Goal: Task Accomplishment & Management: Complete application form

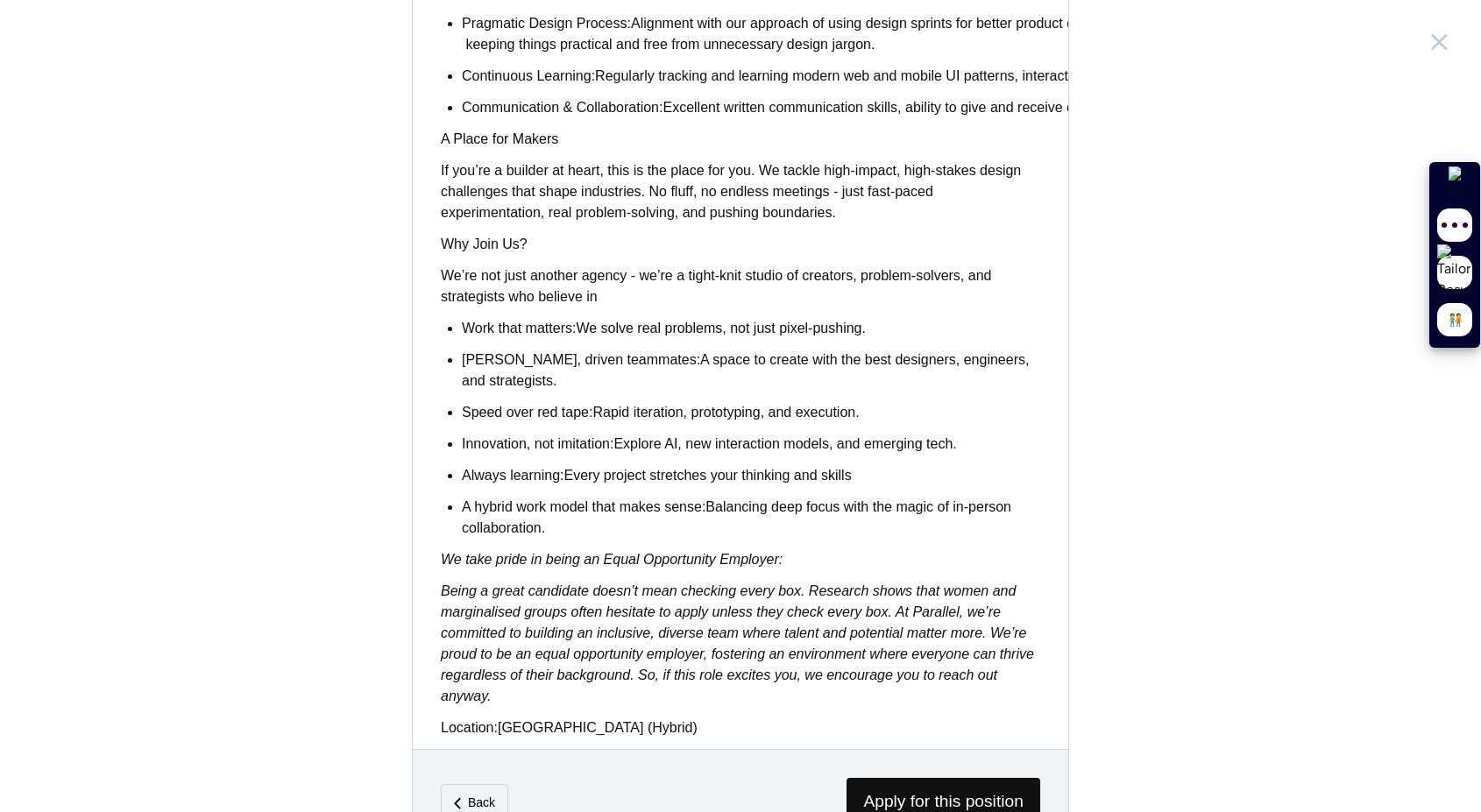
scroll to position [1283, 0]
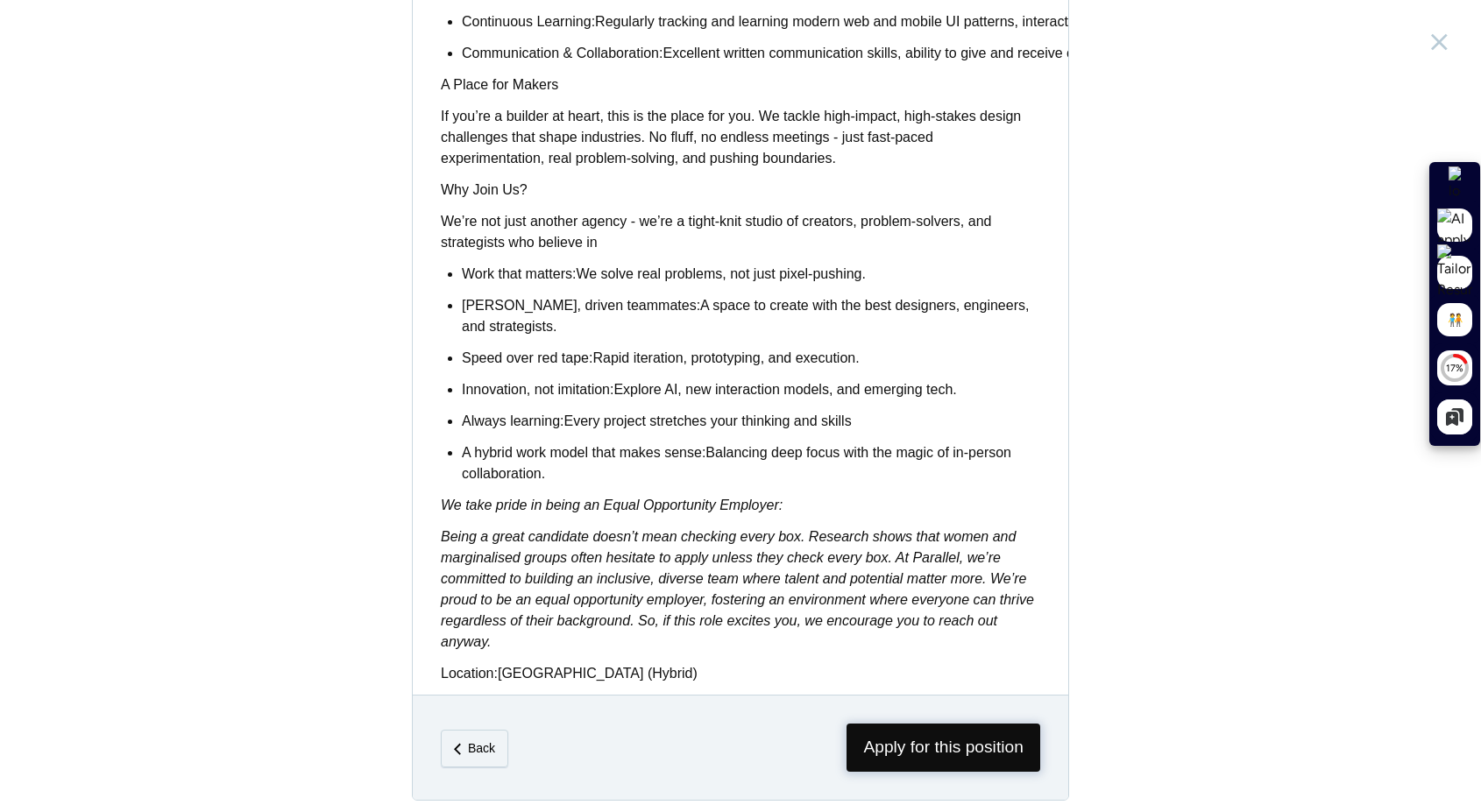
click at [944, 739] on span "Apply for this position" at bounding box center [943, 747] width 193 height 49
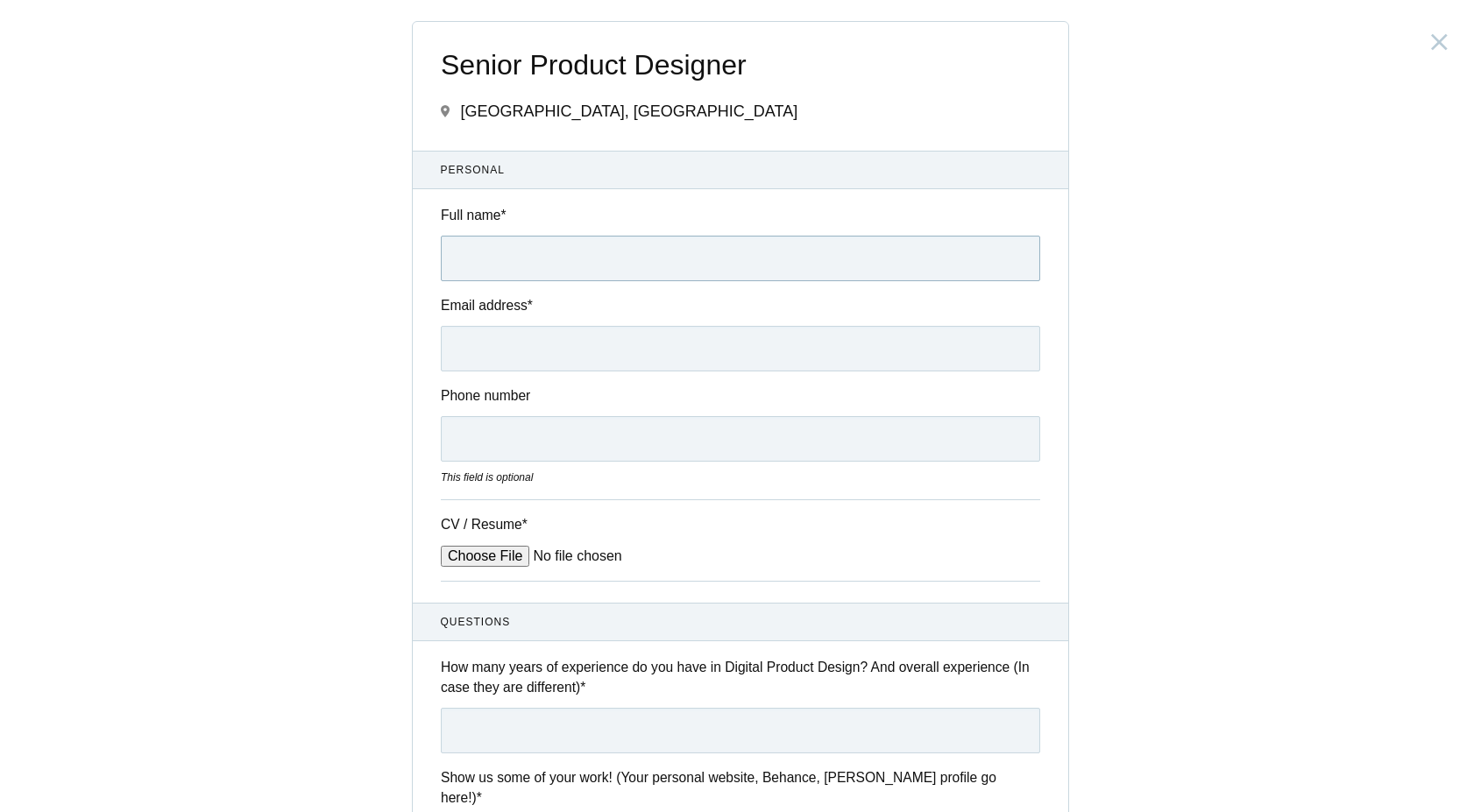
click at [699, 257] on input "Full name *" at bounding box center [741, 258] width 600 height 46
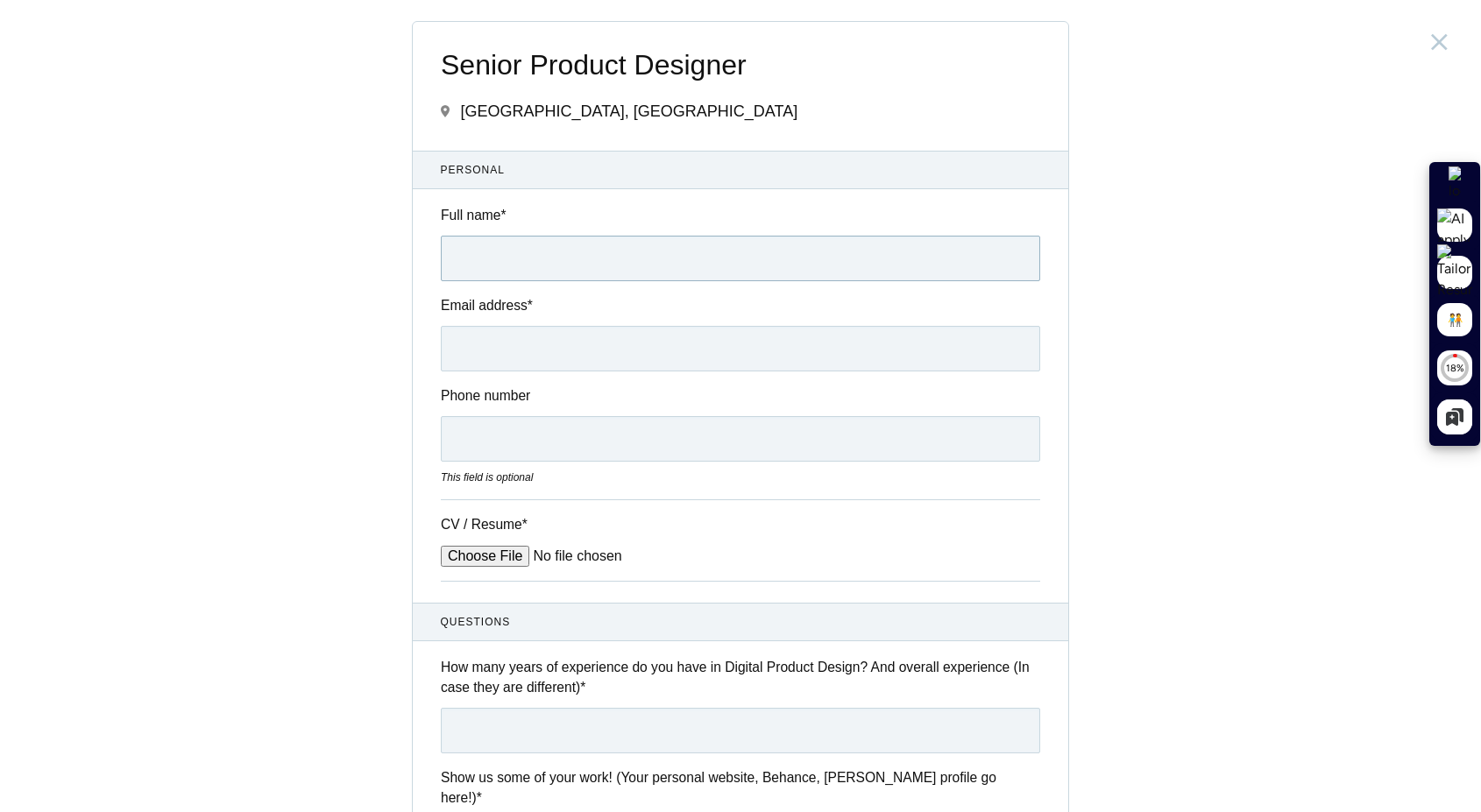
type input "[PERSON_NAME]"
type input "[EMAIL_ADDRESS][DOMAIN_NAME]"
drag, startPoint x: 467, startPoint y: 439, endPoint x: 448, endPoint y: 440, distance: 19.0
click at [448, 440] on input "09908399959" at bounding box center [741, 438] width 600 height 46
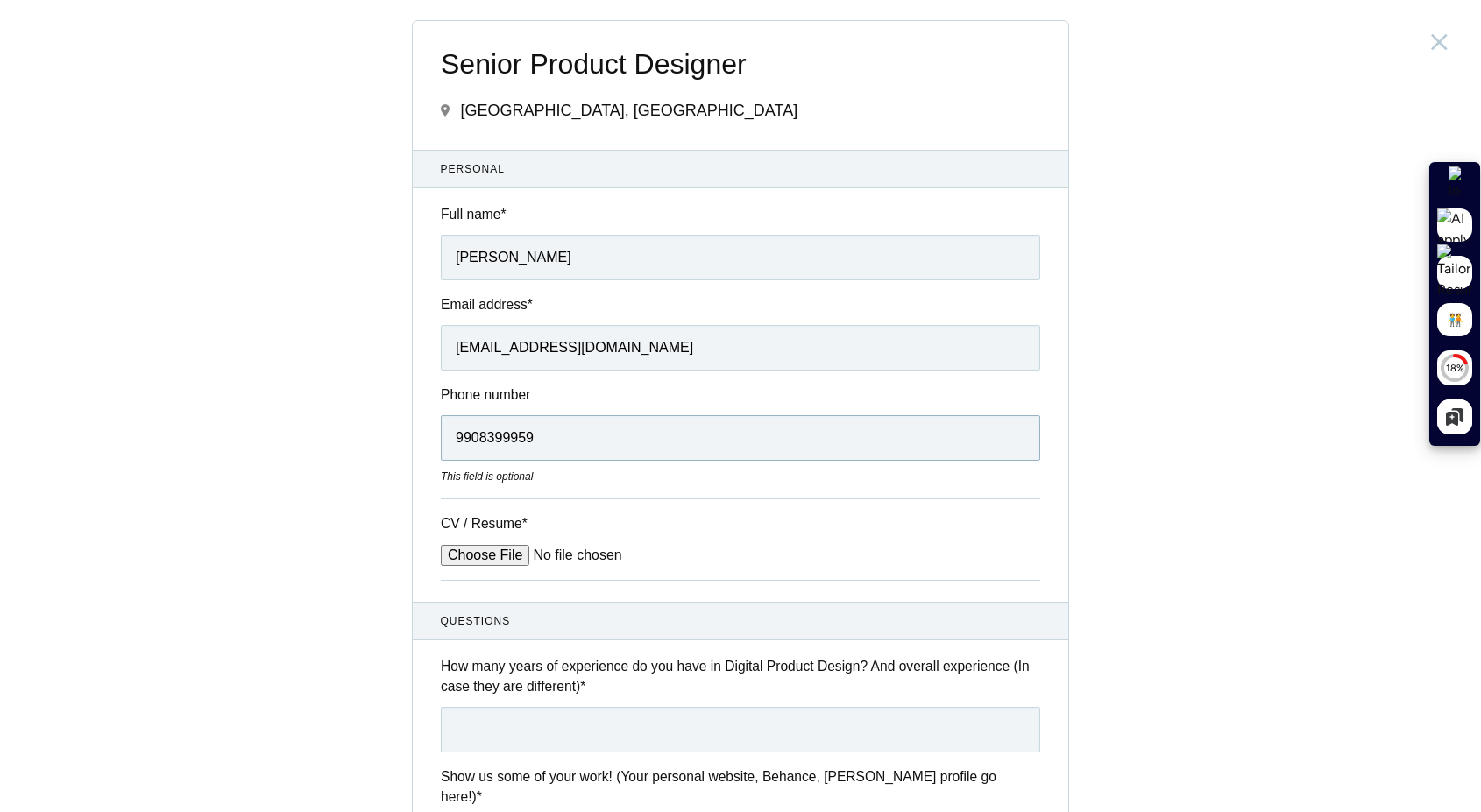
type input "9908399959"
click at [499, 547] on input "CV / Resume *" at bounding box center [574, 554] width 266 height 21
type input "C:\fakepath\Resume.pdf"
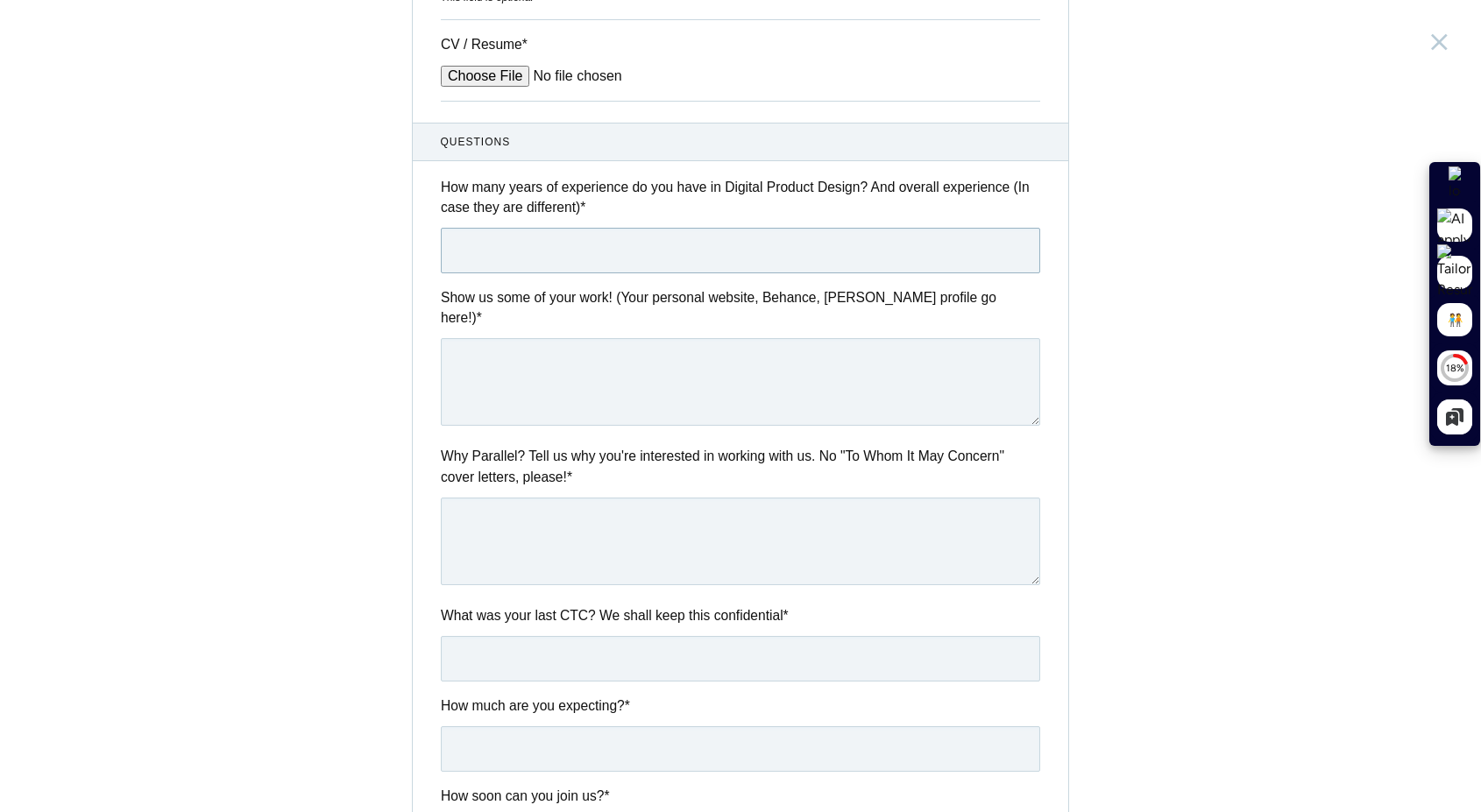
click at [601, 258] on input "text" at bounding box center [741, 250] width 600 height 46
type input "2"
type input "3.8"
type textarea "https://saichittala.space/"
click at [563, 509] on textarea at bounding box center [741, 542] width 600 height 88
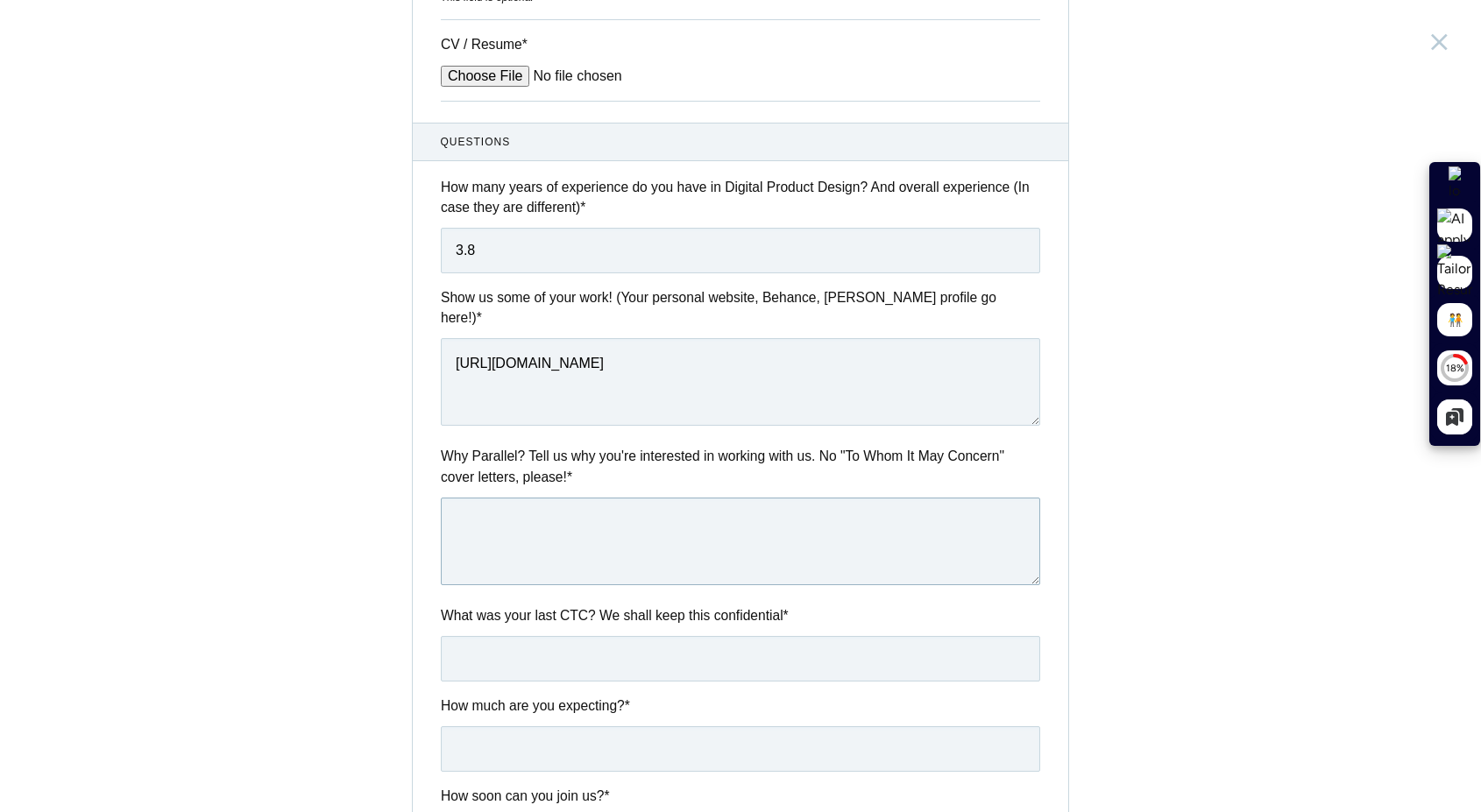
click at [563, 509] on textarea at bounding box center [741, 542] width 600 height 88
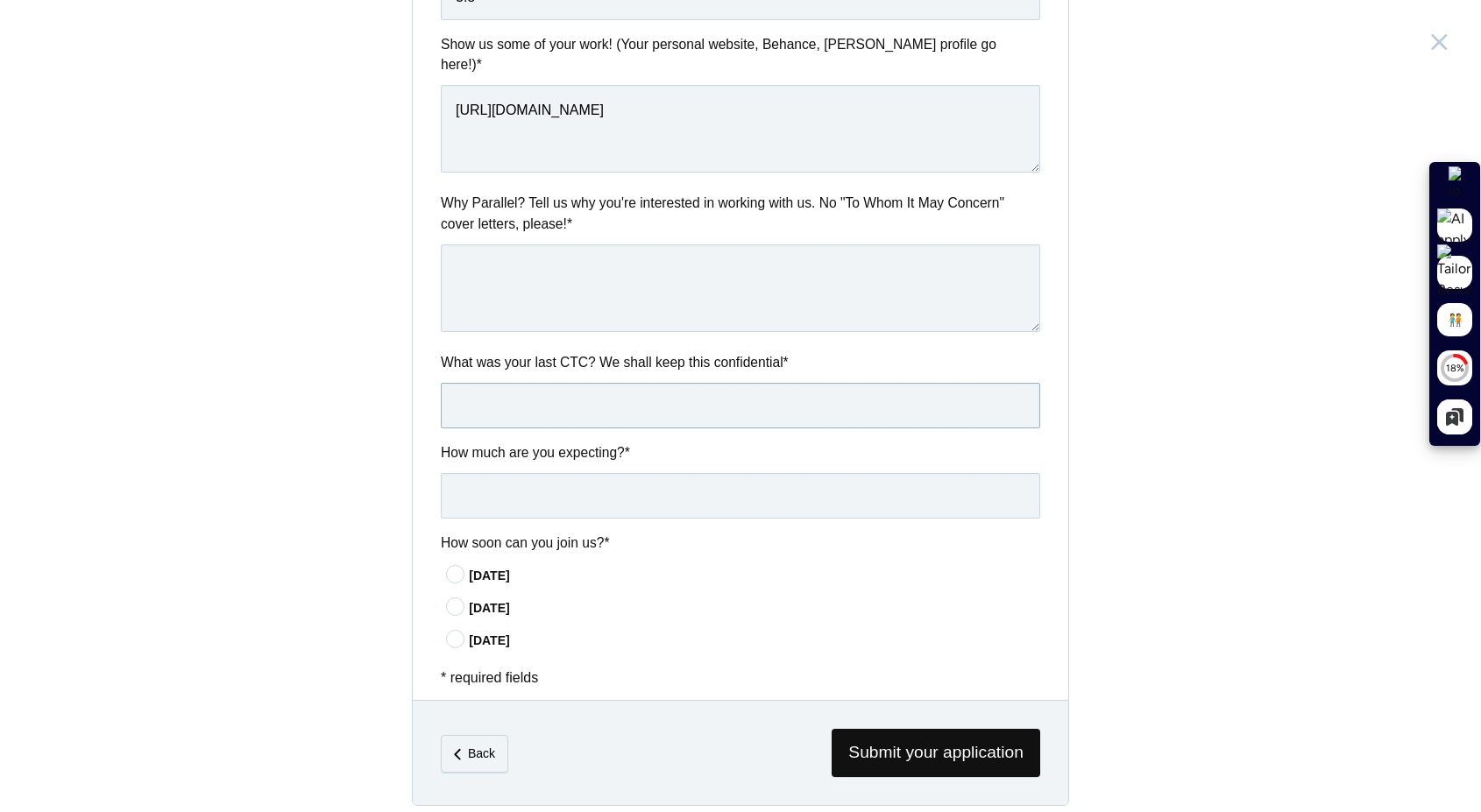
click at [570, 401] on input "text" at bounding box center [741, 406] width 600 height 46
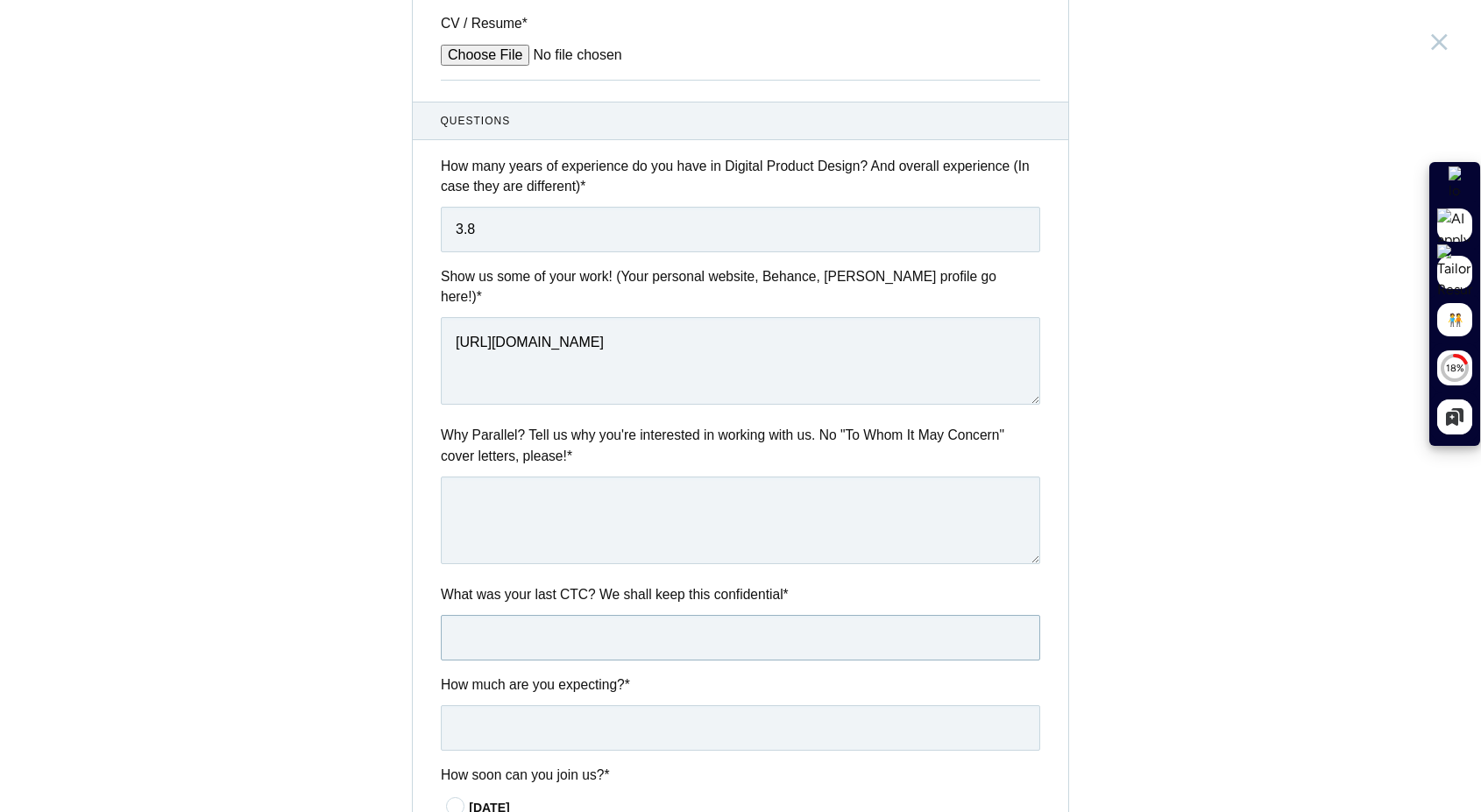
scroll to position [614, 0]
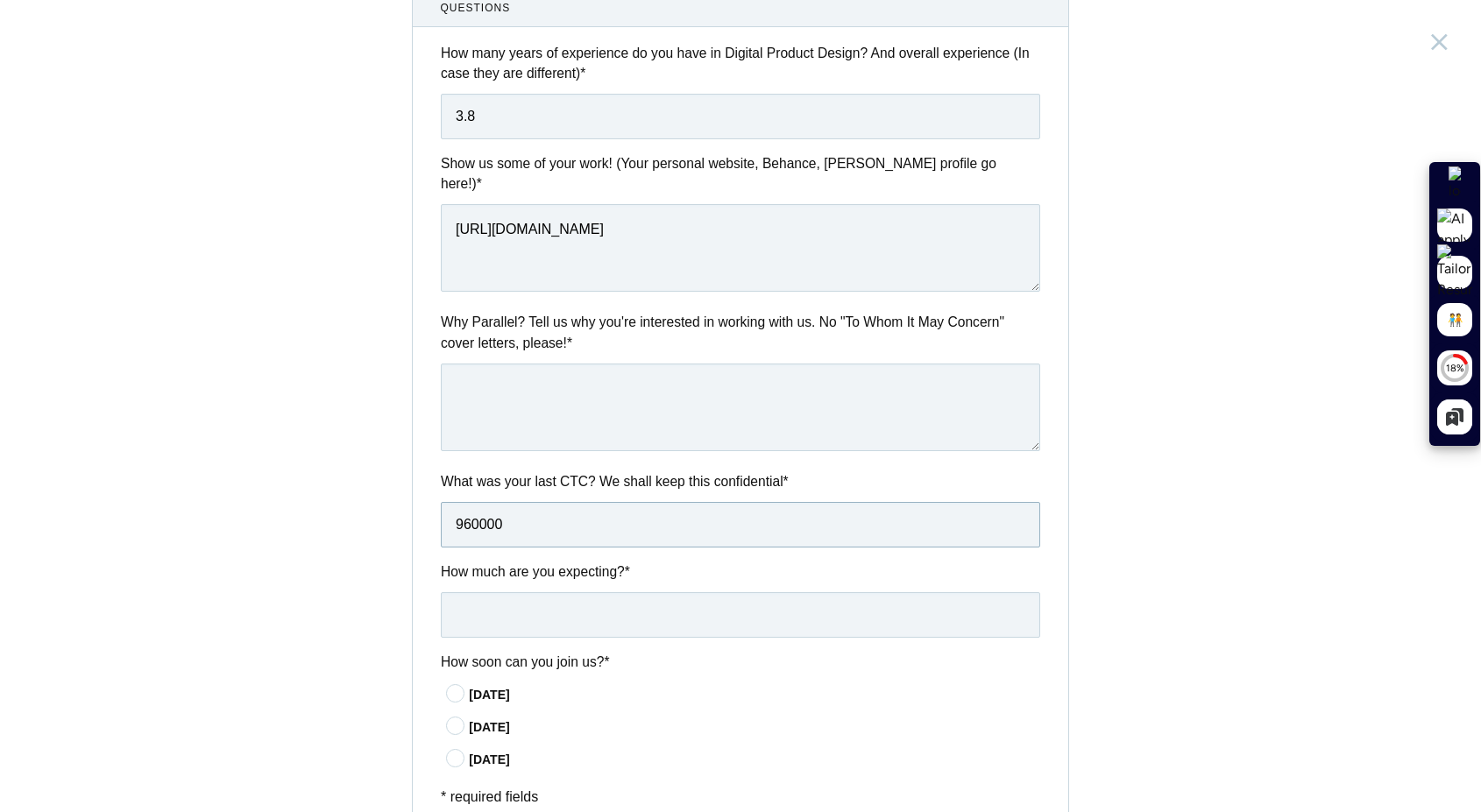
type input "960000"
type input "1400000"
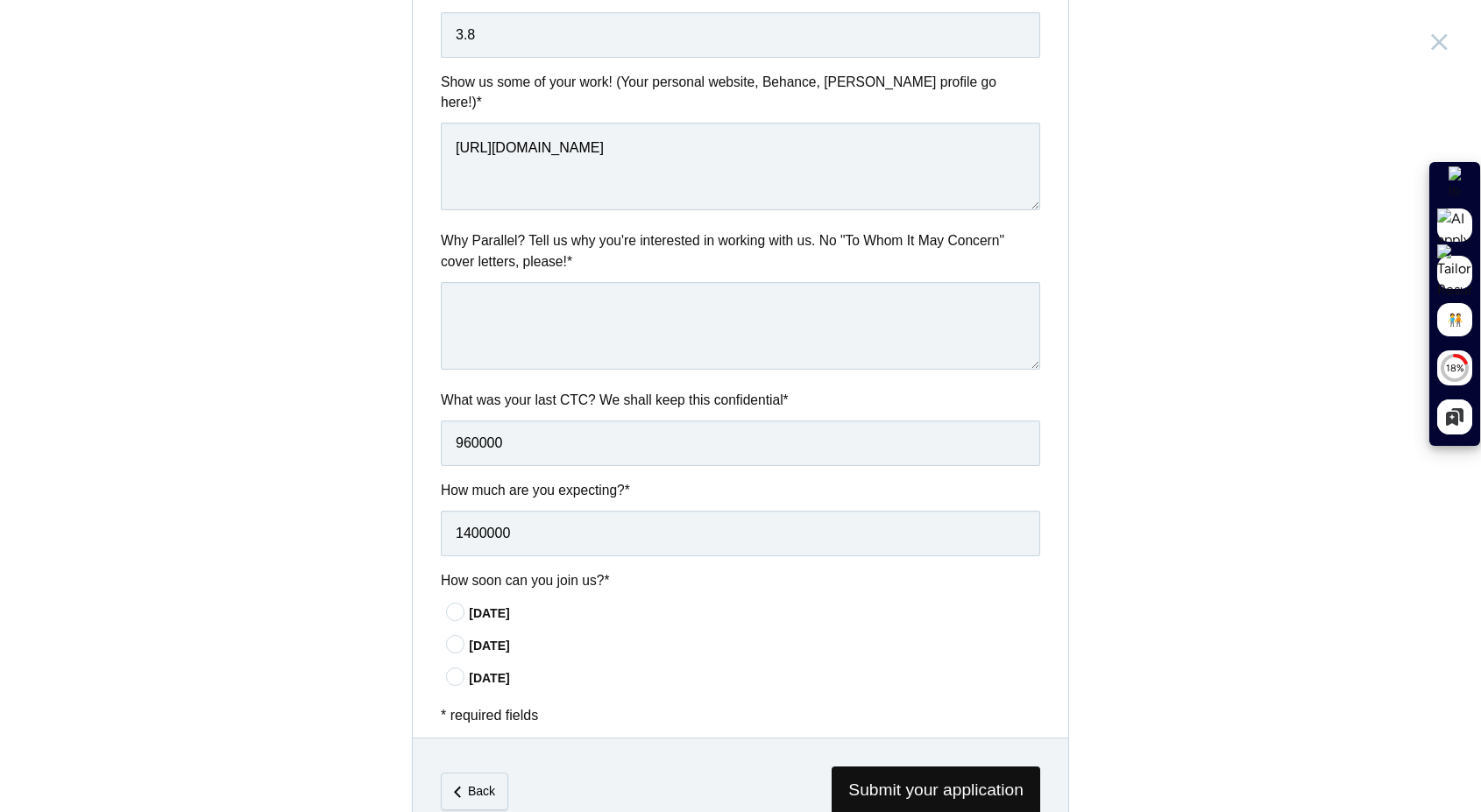
scroll to position [733, 0]
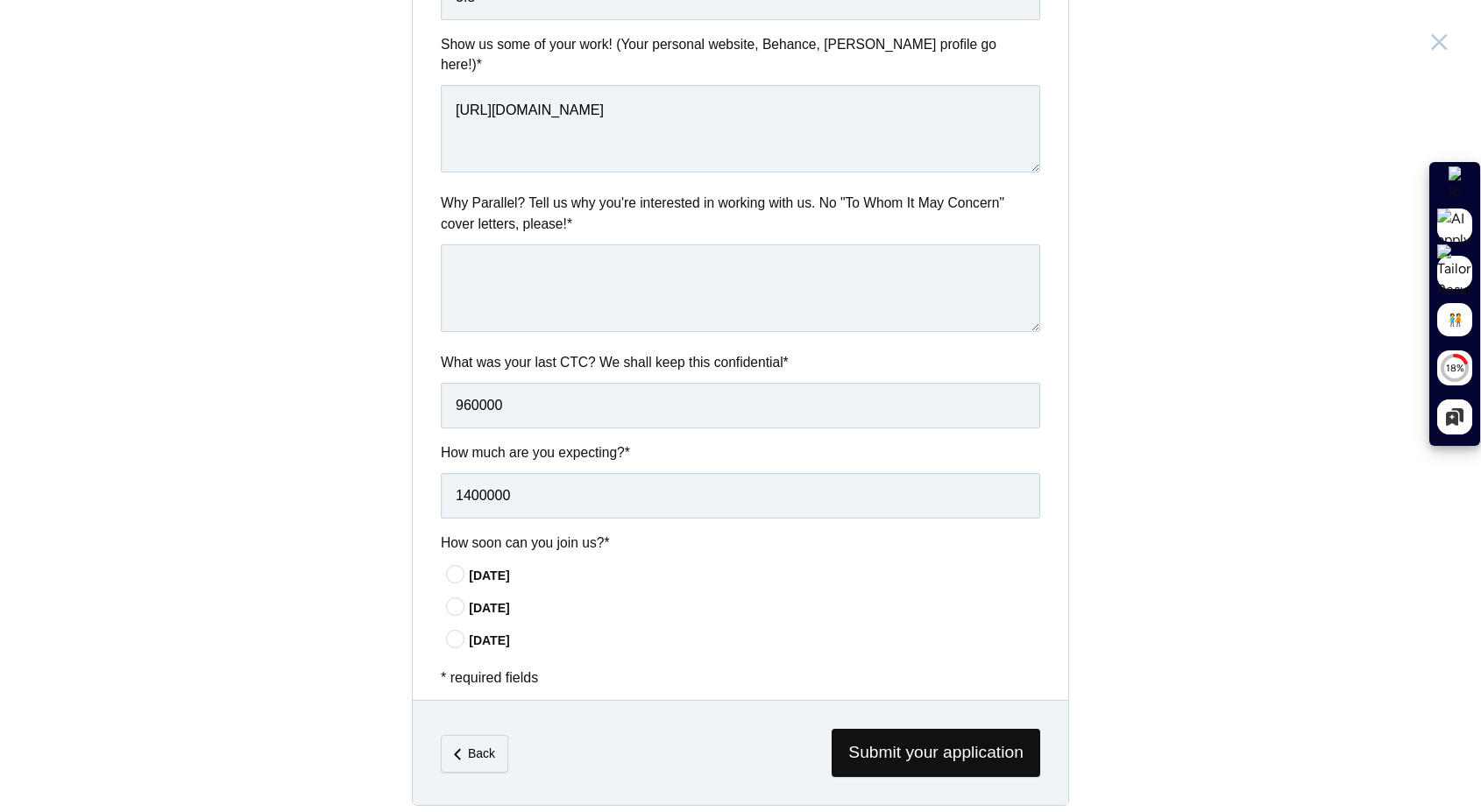
click at [477, 566] on div "[DATE]" at bounding box center [754, 576] width 571 height 18
click at [0, 0] on input"] "[DATE]" at bounding box center [0, 0] width 0 height 0
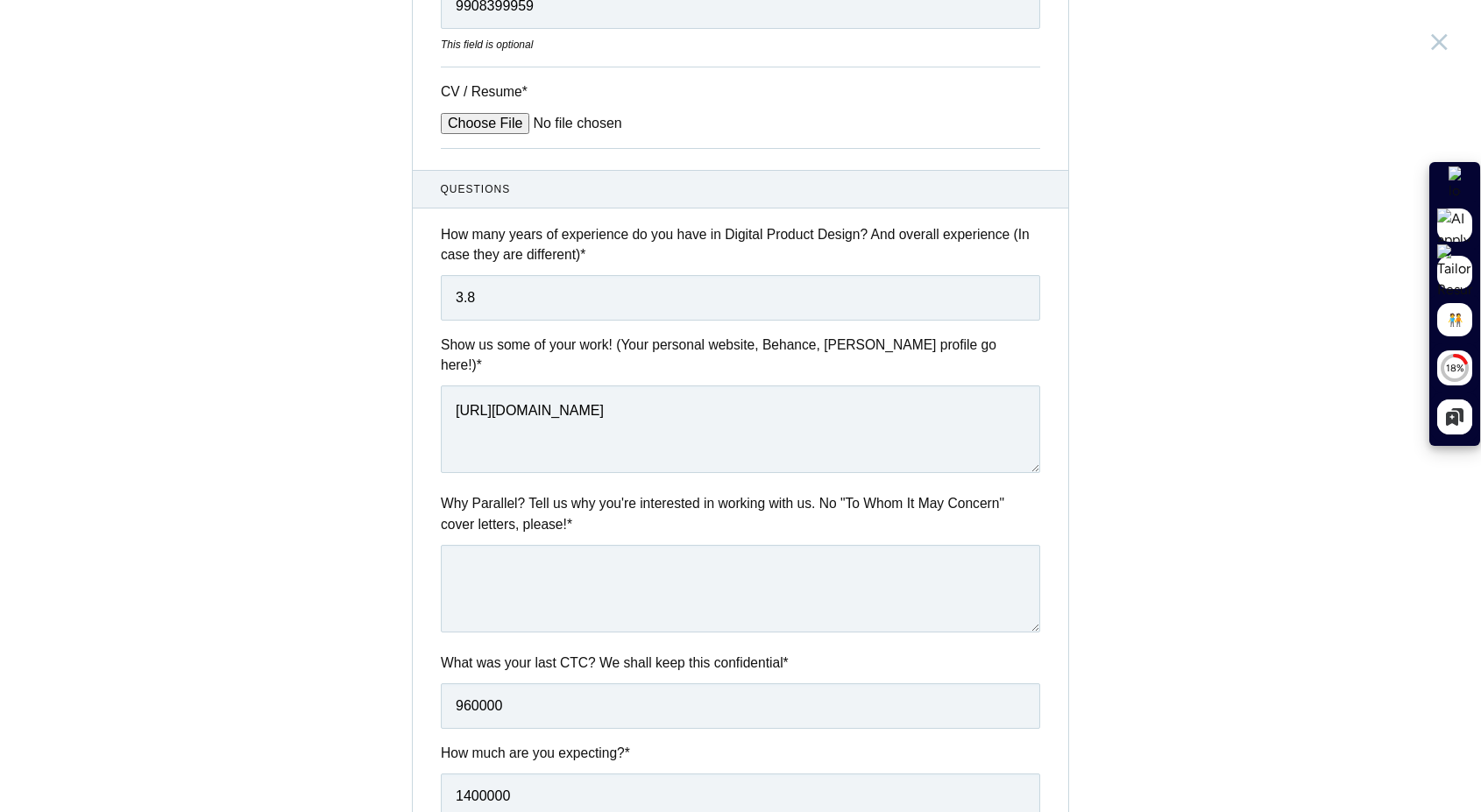
scroll to position [411, 0]
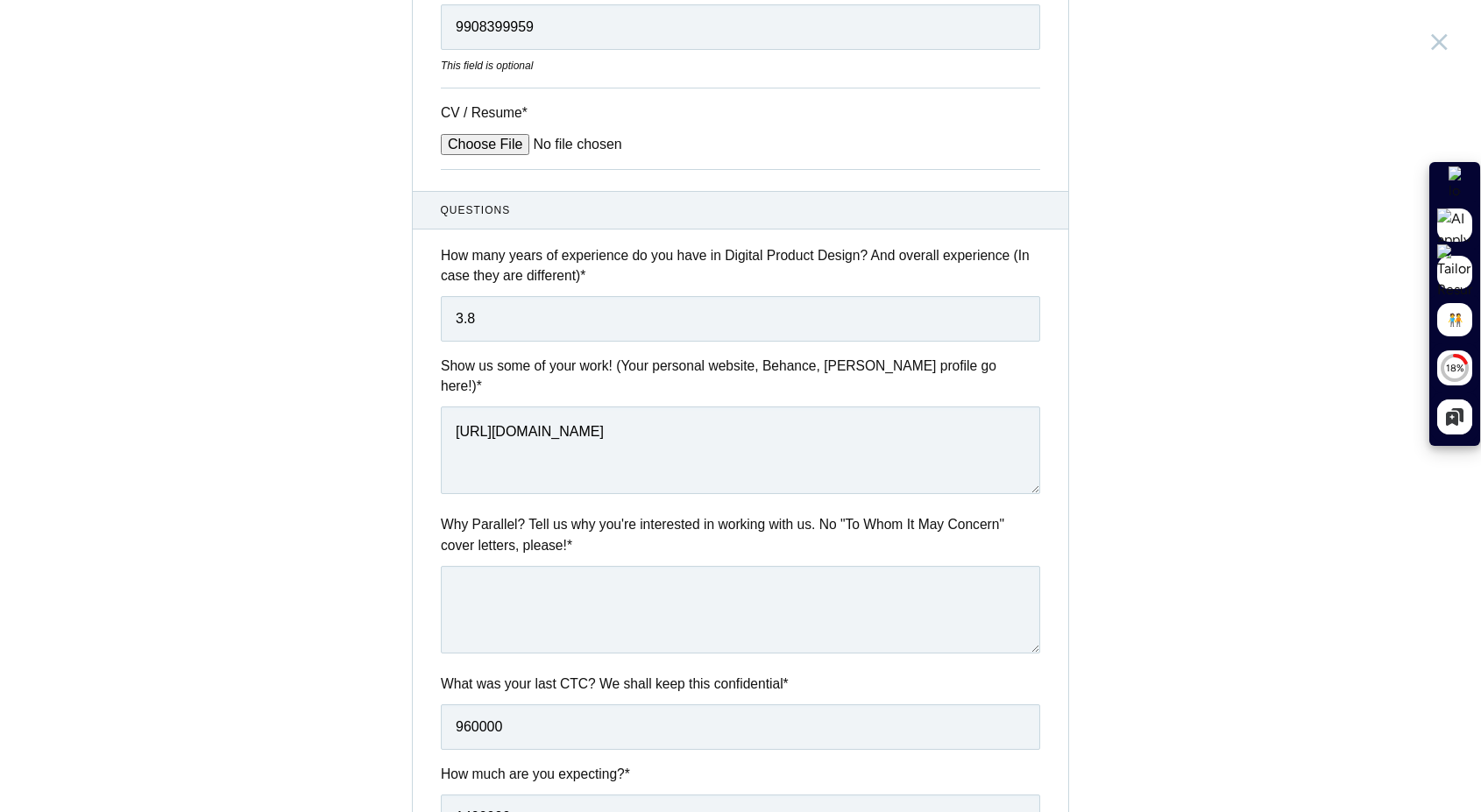
click at [553, 290] on div "How many years of experience do you have in Digital Product Design? And overall…" at bounding box center [740, 293] width 656 height 96
click at [560, 528] on label "Why Parallel? Tell us why you're interested in working with us. No "To Whom It …" at bounding box center [741, 534] width 600 height 41
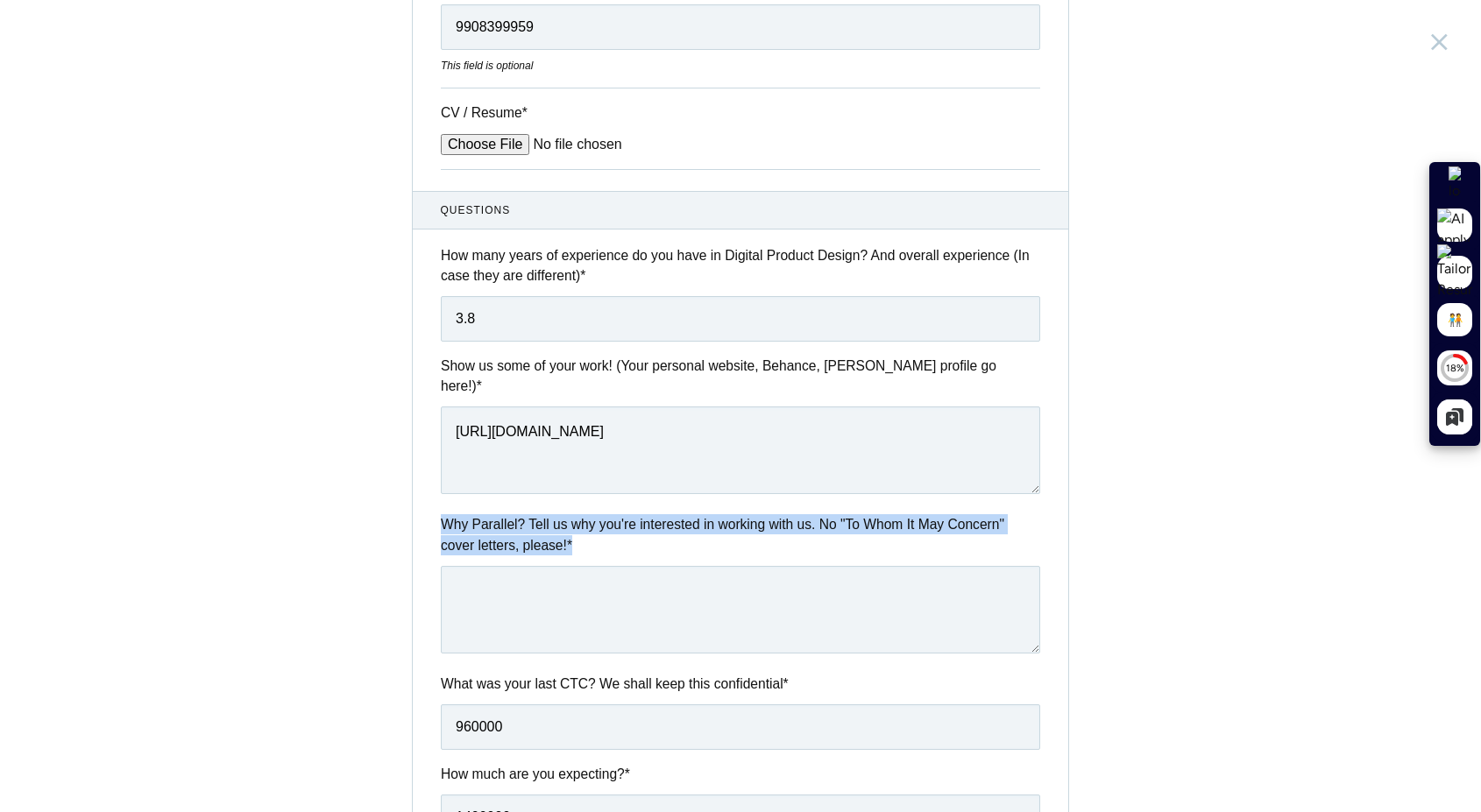
copy div "Why Parallel? Tell us why you're interested in working with us. No "To Whom It …"
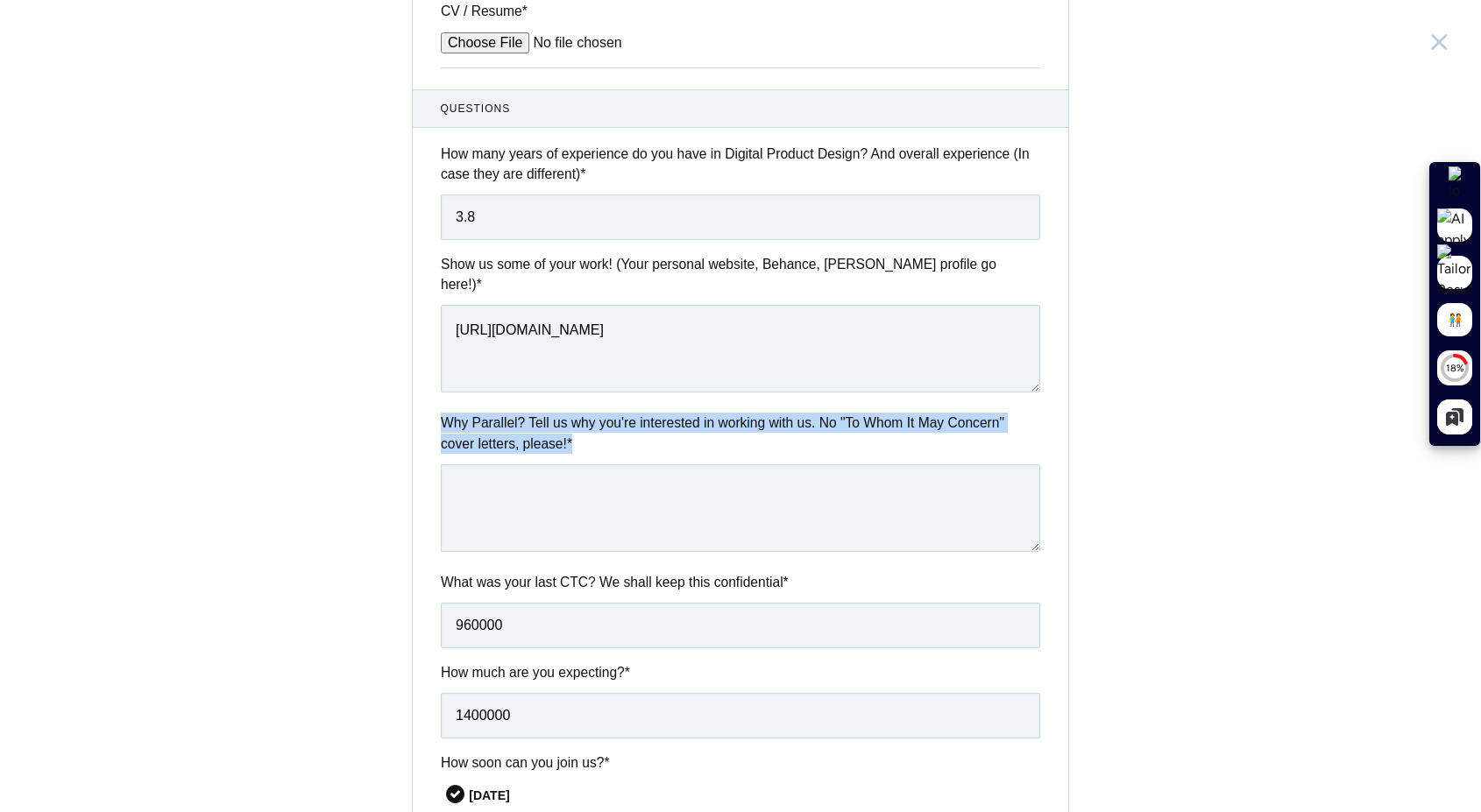
scroll to position [463, 0]
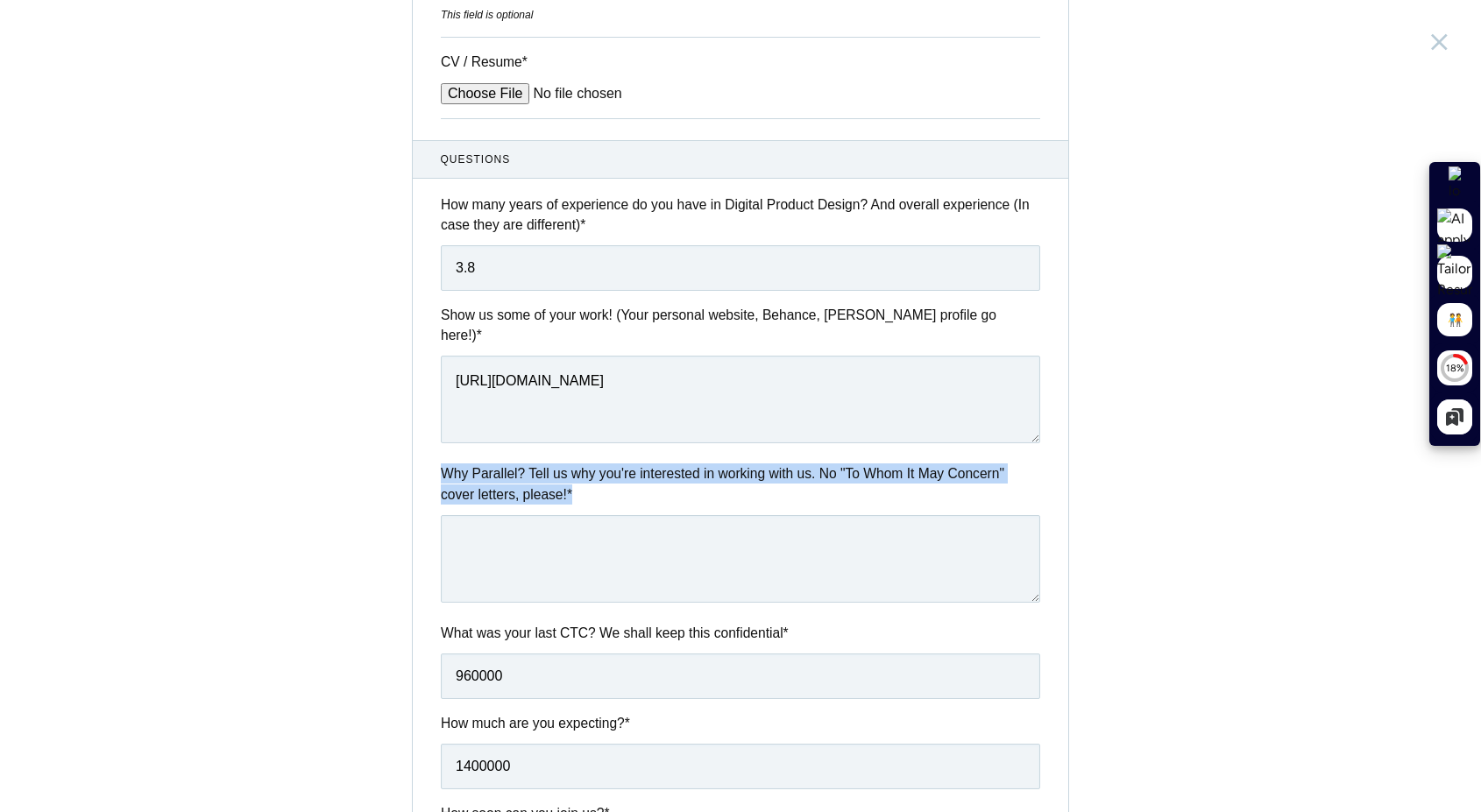
copy div "Why Parallel? Tell us why you're interested in working with us. No "To Whom It …"
click at [625, 546] on textarea at bounding box center [741, 559] width 600 height 88
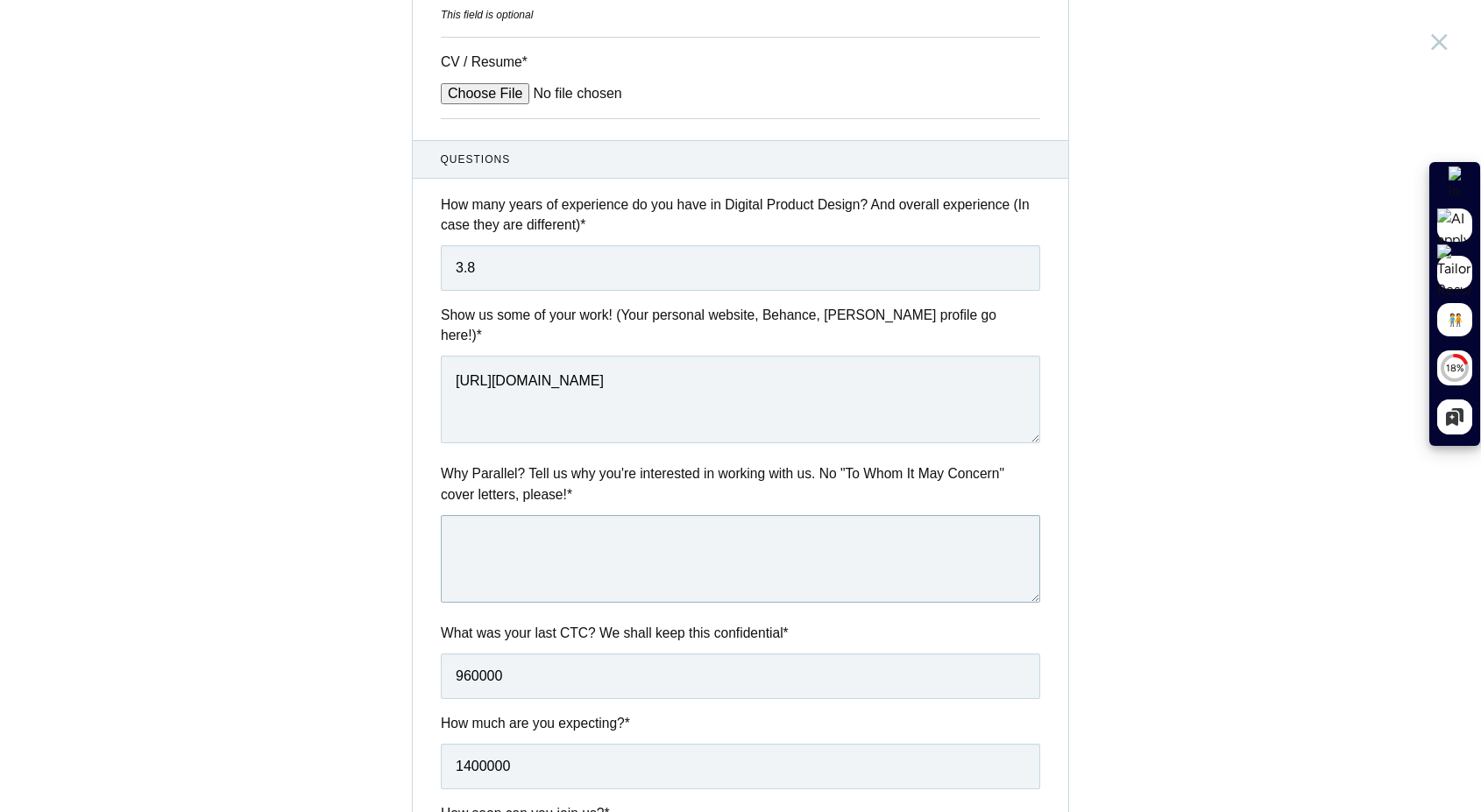
paste textarea "I’m drawn to Parallel because you’re not just building a product—you’re buildin…"
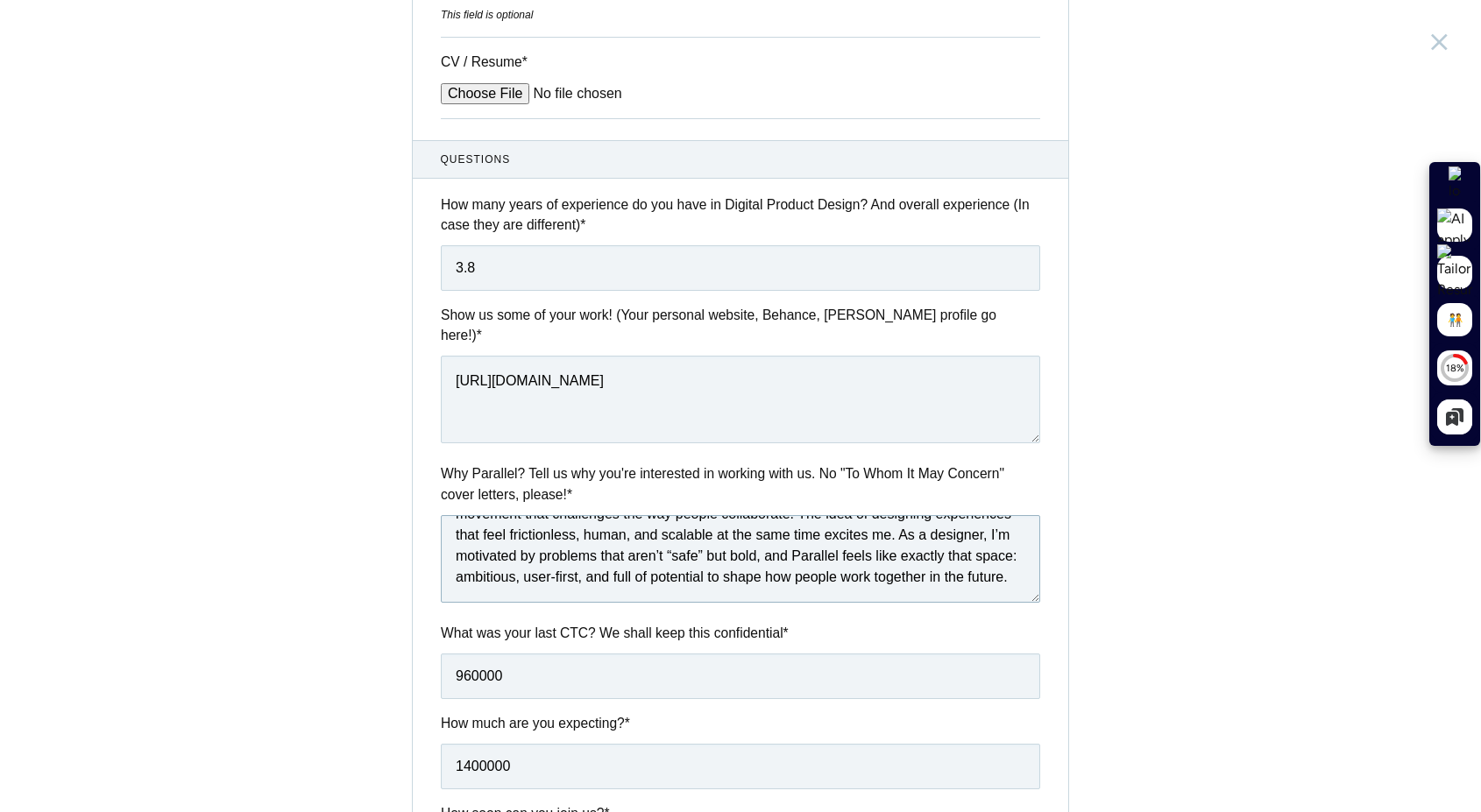
scroll to position [0, 0]
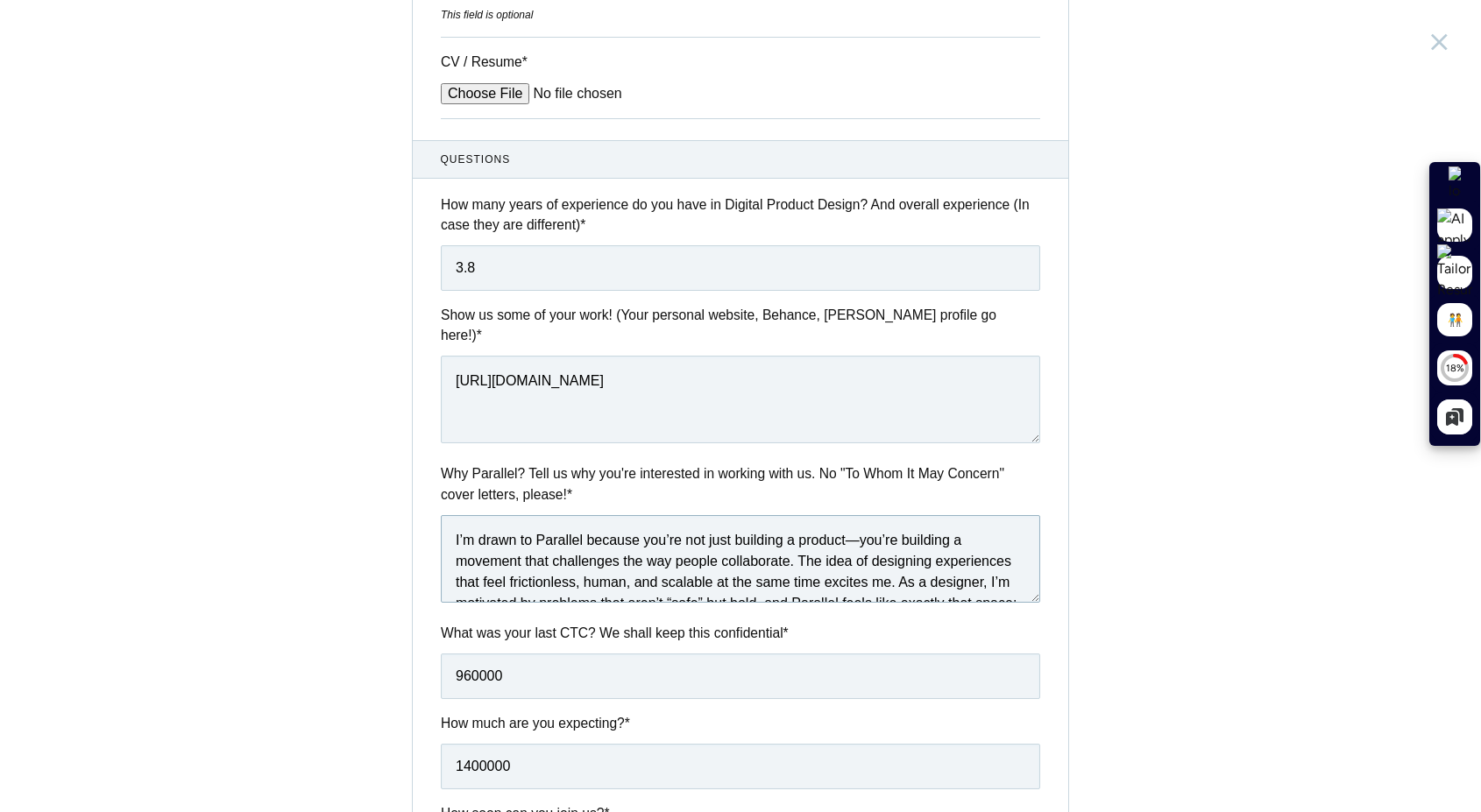
click at [863, 521] on textarea "I’m drawn to Parallel because you’re not just building a product—you’re buildin…" at bounding box center [741, 559] width 600 height 88
type textarea "I’m drawn to Parallel because you’re not just building a product - you’re build…"
click at [741, 628] on div "What was your last CTC? We shall keep this confidential * 960000" at bounding box center [740, 660] width 656 height 76
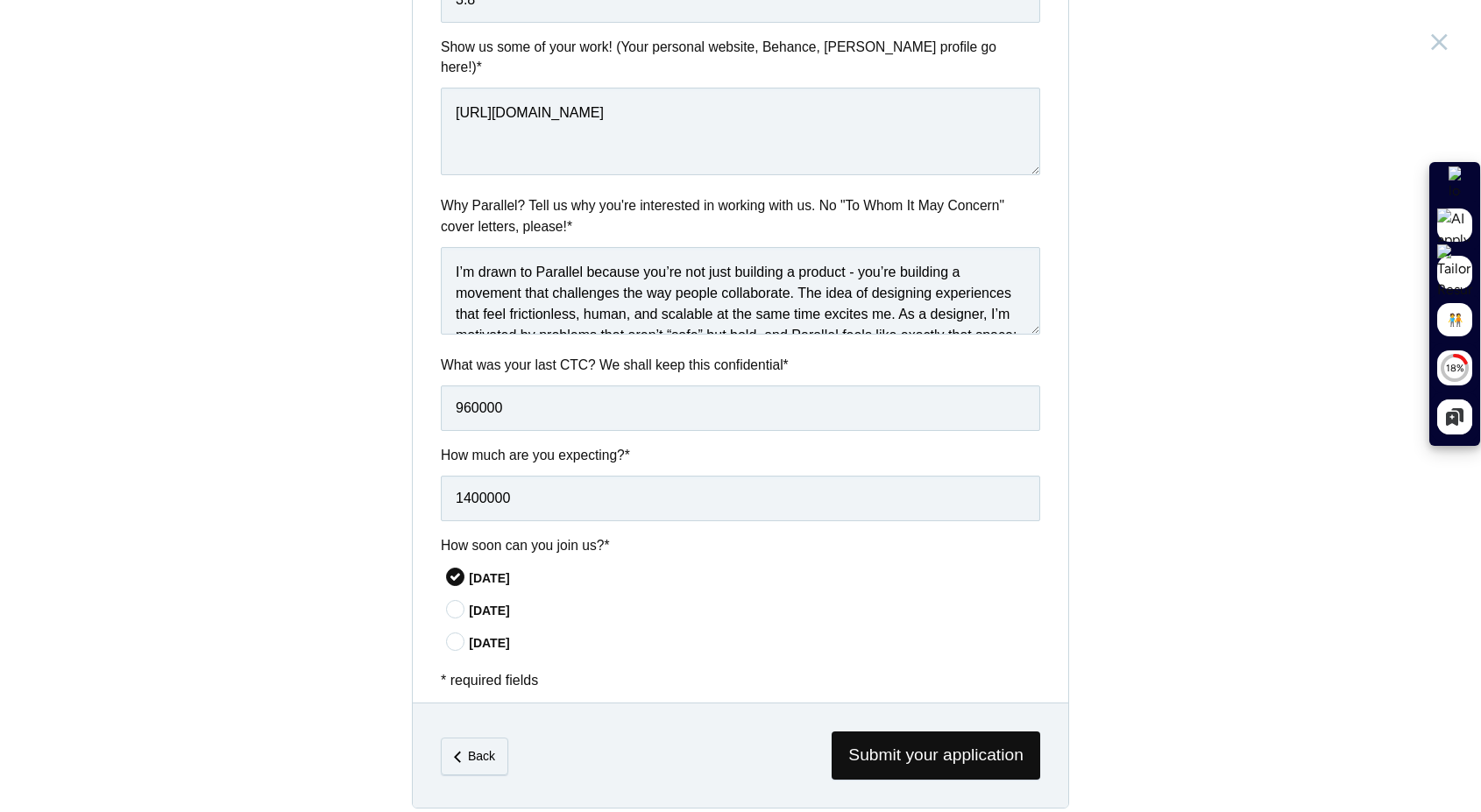
scroll to position [733, 0]
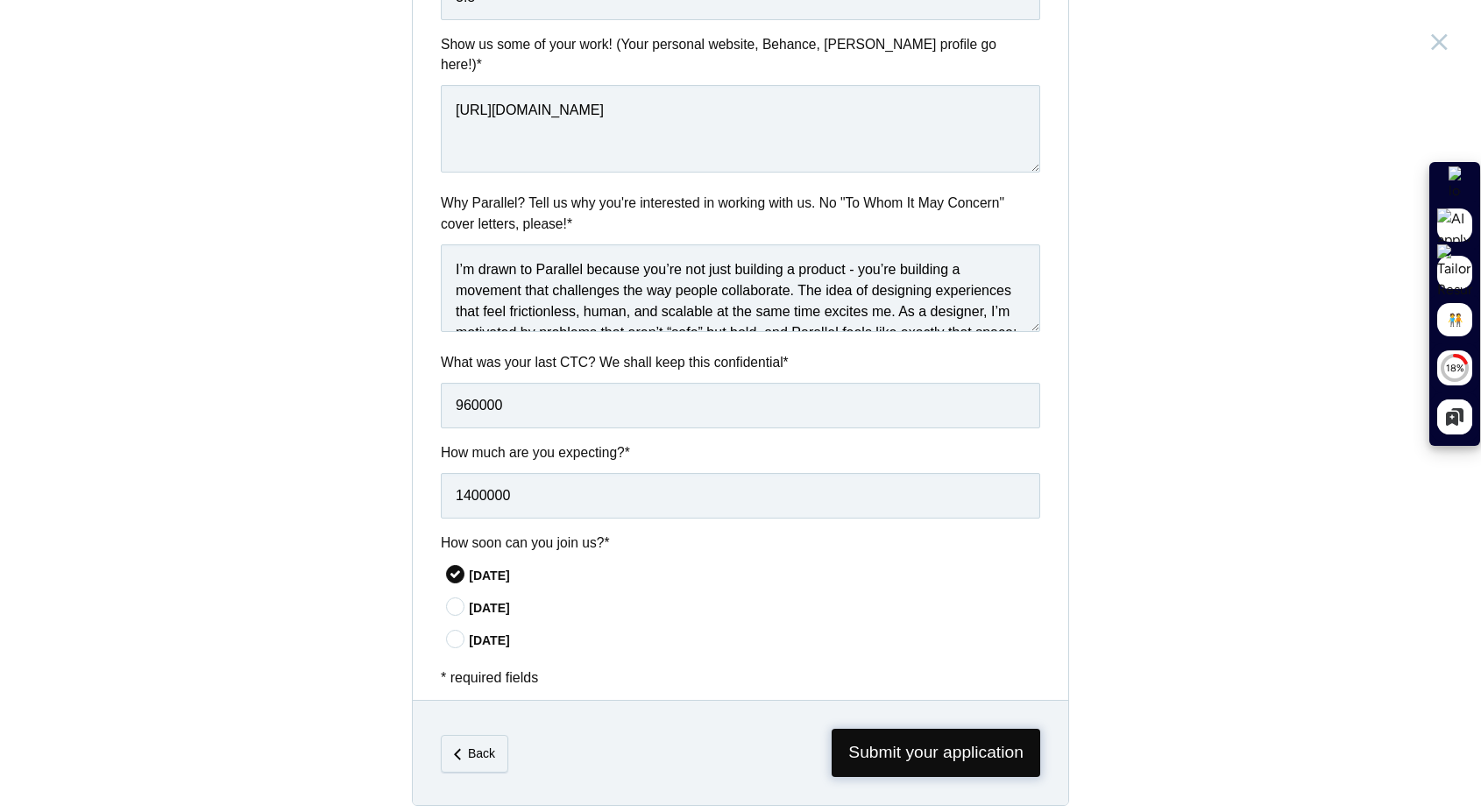
click at [883, 729] on span "Submit your application" at bounding box center [935, 752] width 208 height 49
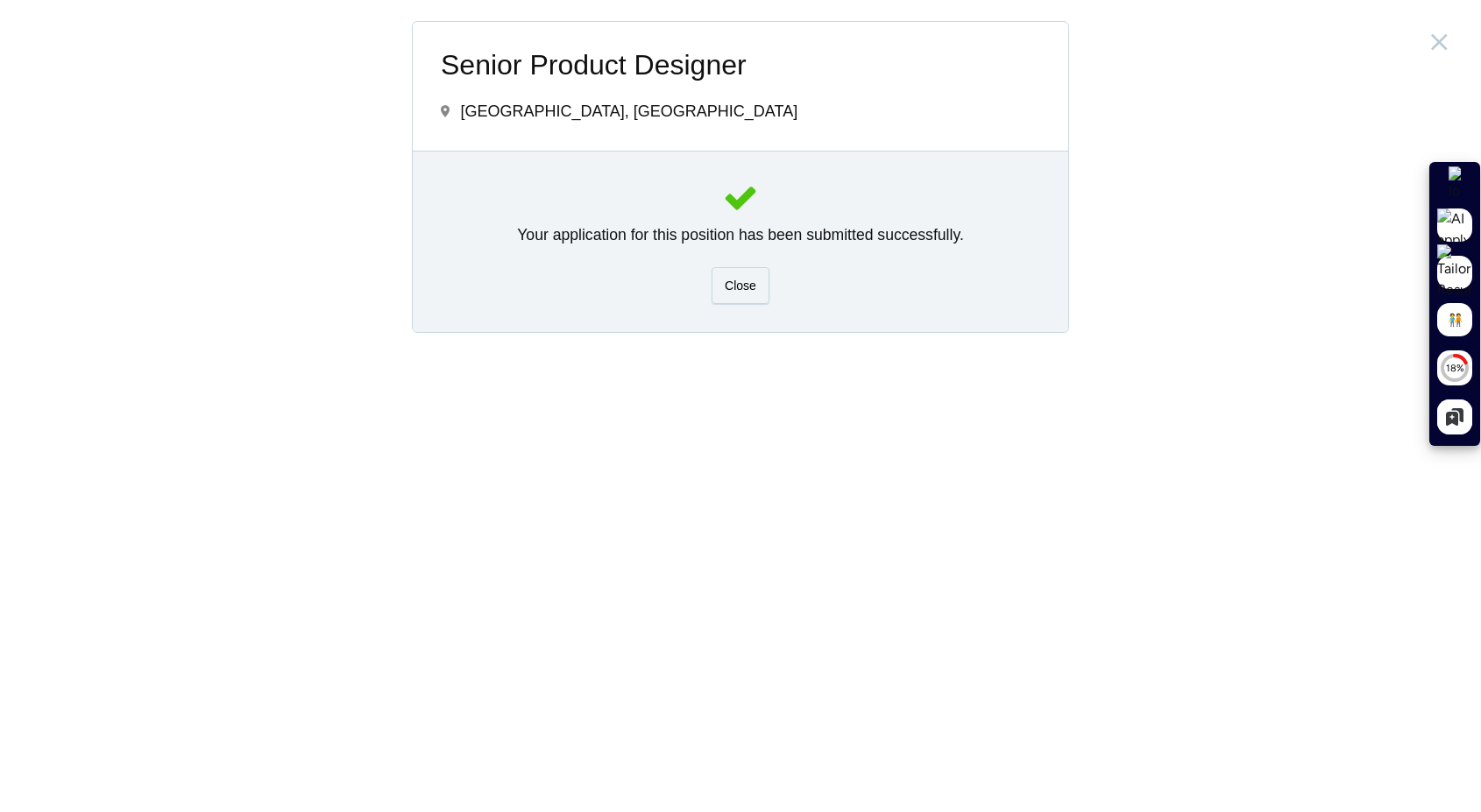
scroll to position [0, 0]
